Goal: Find specific page/section: Find specific page/section

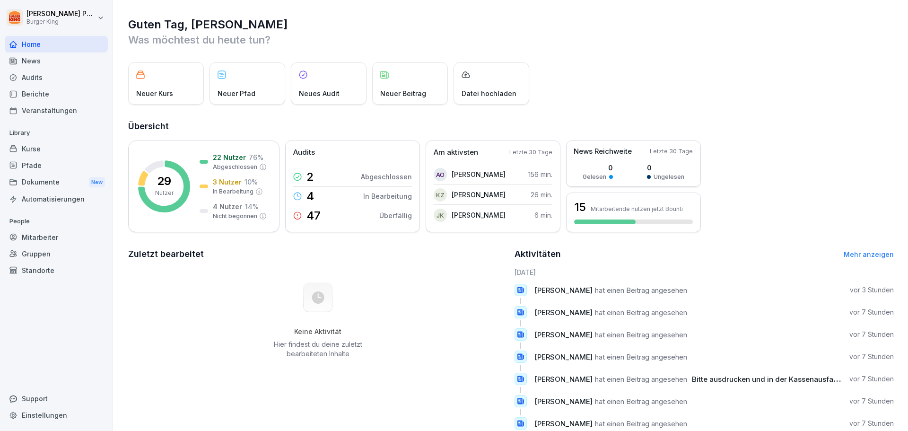
click at [46, 100] on div "Berichte" at bounding box center [56, 94] width 103 height 17
